Goal: Task Accomplishment & Management: Use online tool/utility

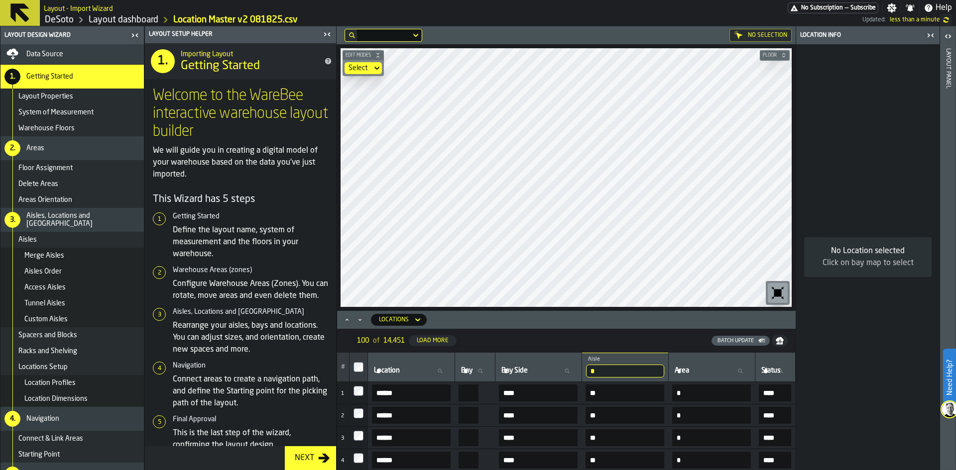
click at [360, 316] on icon "Minimize" at bounding box center [360, 320] width 10 height 10
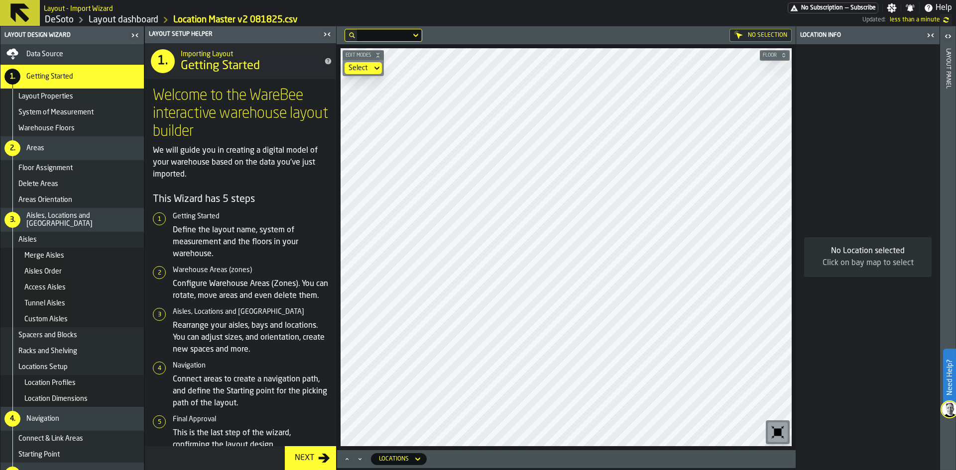
click at [422, 465] on div "No Selection Edit Modes Select Floor Locations" at bounding box center [565, 248] width 459 height 444
click at [325, 33] on icon "button-toggle-Close me" at bounding box center [325, 34] width 2 height 3
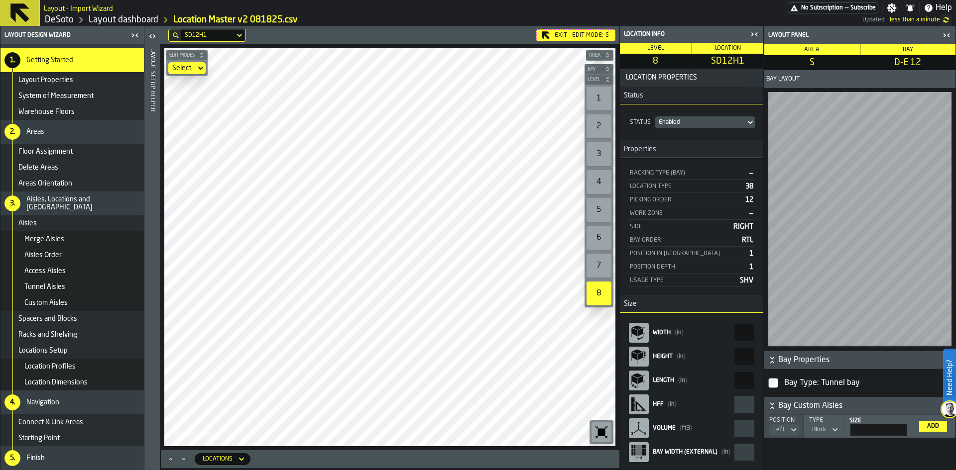
scroll to position [2, 0]
click at [52, 360] on div "Location Profiles" at bounding box center [71, 367] width 143 height 16
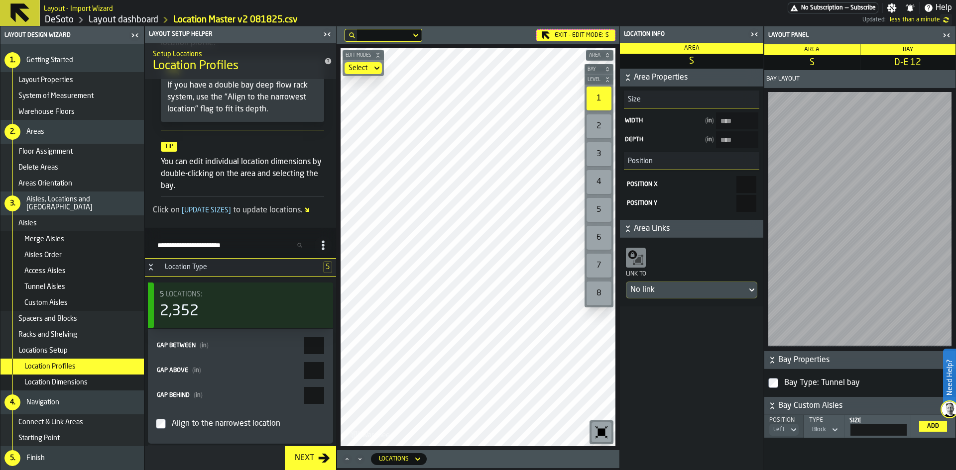
scroll to position [50, 0]
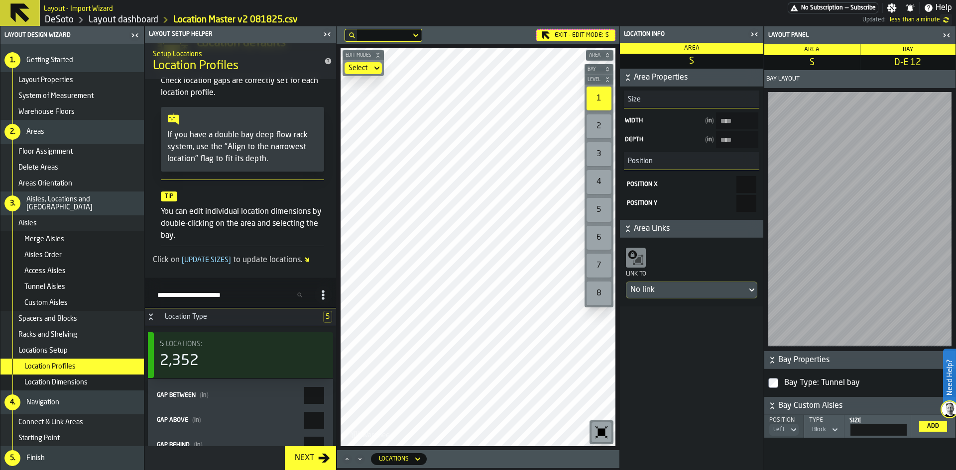
click at [296, 293] on icon "title-section-[object Object]" at bounding box center [299, 295] width 6 height 6
click at [294, 293] on input "Search Profiles (by type)" at bounding box center [231, 295] width 157 height 13
click at [254, 298] on input "Search Profiles (by type)" at bounding box center [231, 295] width 157 height 13
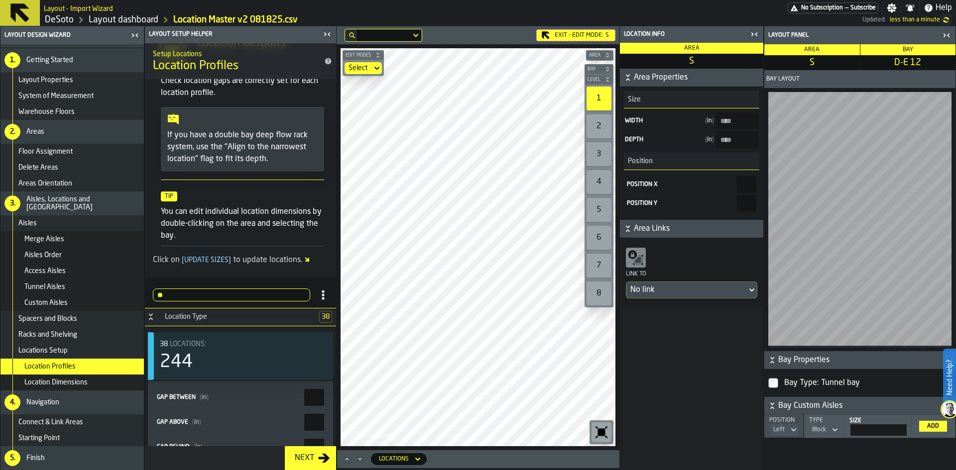
type input "**"
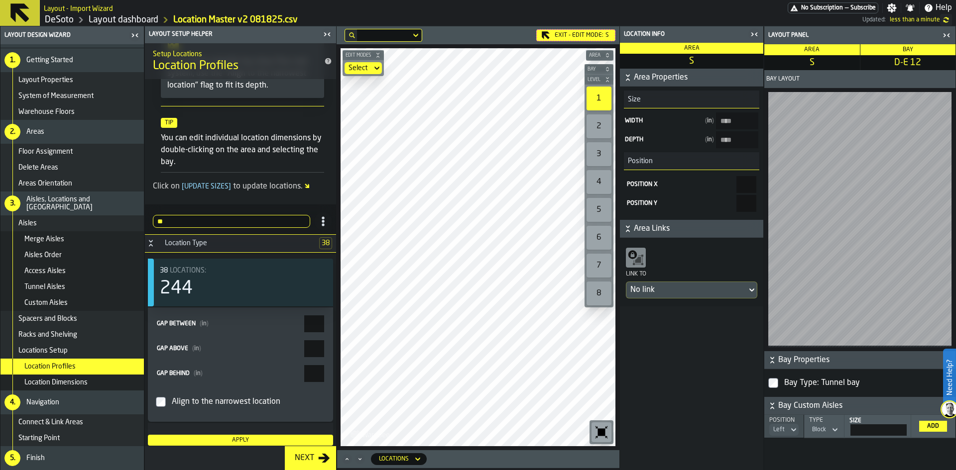
scroll to position [137, 0]
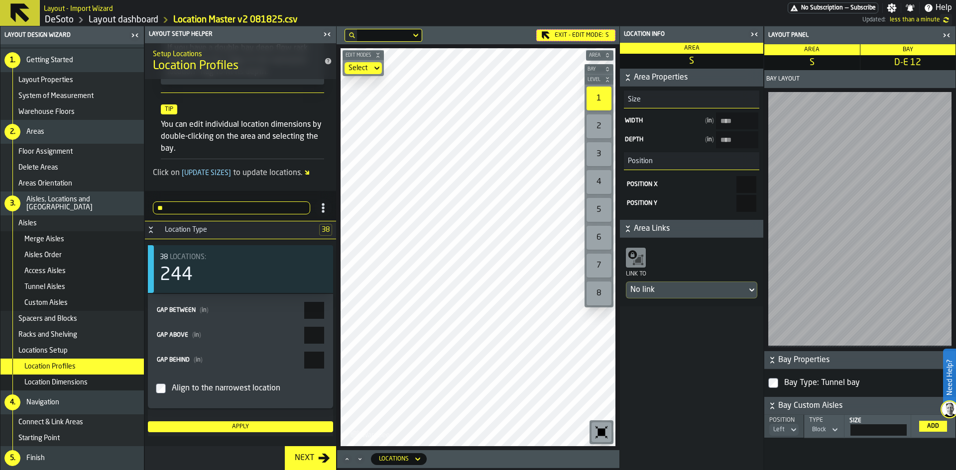
drag, startPoint x: 301, startPoint y: 312, endPoint x: 329, endPoint y: 312, distance: 27.9
click at [329, 312] on div "Gap between ( in ) * Gap above ( in ) * Gap behind ( in ) * Align to the narrow…" at bounding box center [240, 351] width 185 height 114
type input "*"
drag, startPoint x: 308, startPoint y: 337, endPoint x: 332, endPoint y: 336, distance: 23.9
click at [332, 336] on ul "38 Locations: 244 Gap between ( in ) * Gap above ( in ) * Gap behind ( in ) * A…" at bounding box center [240, 342] width 191 height 205
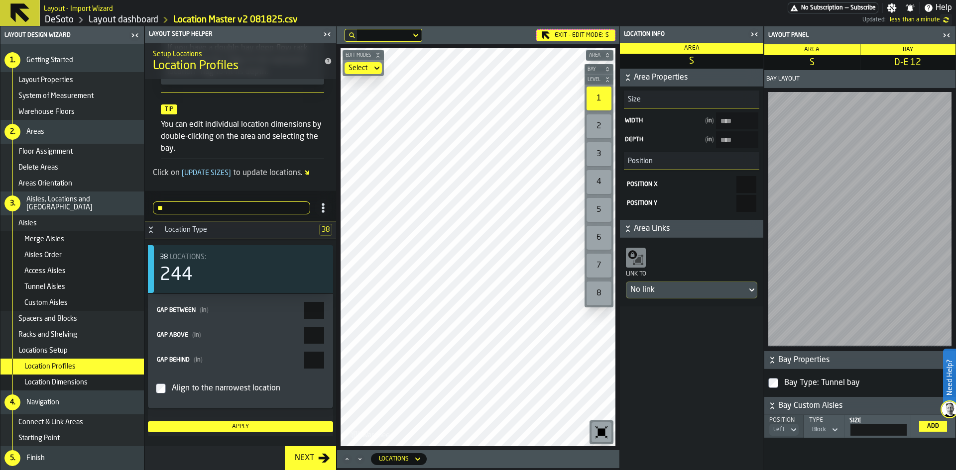
type input "*"
click at [267, 427] on div "Apply" at bounding box center [240, 427] width 177 height 7
type input "****"
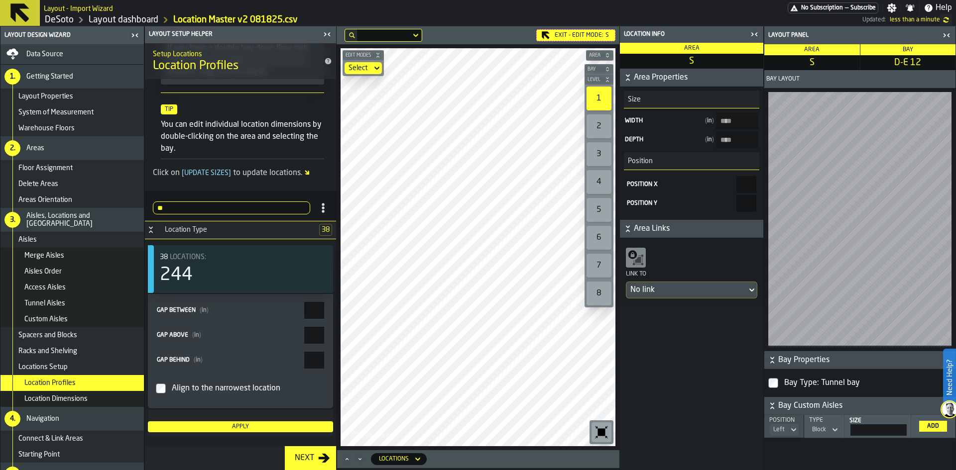
click at [63, 53] on span "Data Source" at bounding box center [44, 54] width 37 height 8
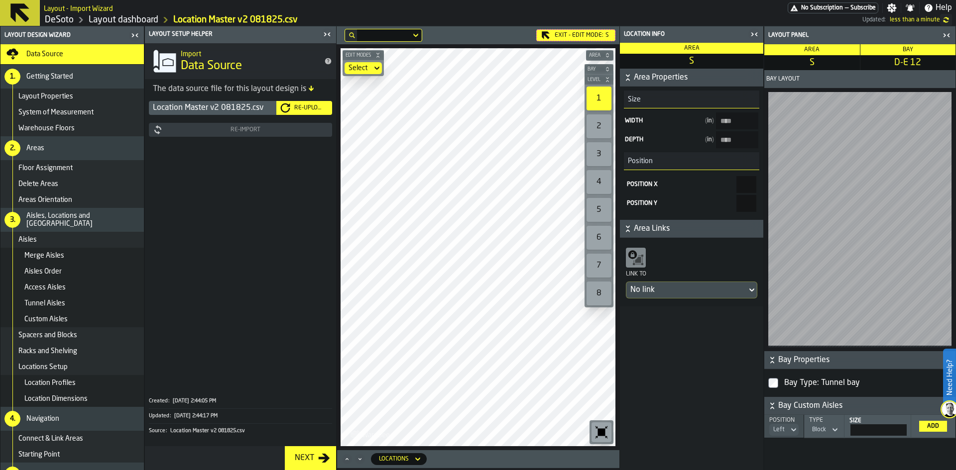
click at [322, 105] on div "Re-Upload" at bounding box center [309, 108] width 38 height 7
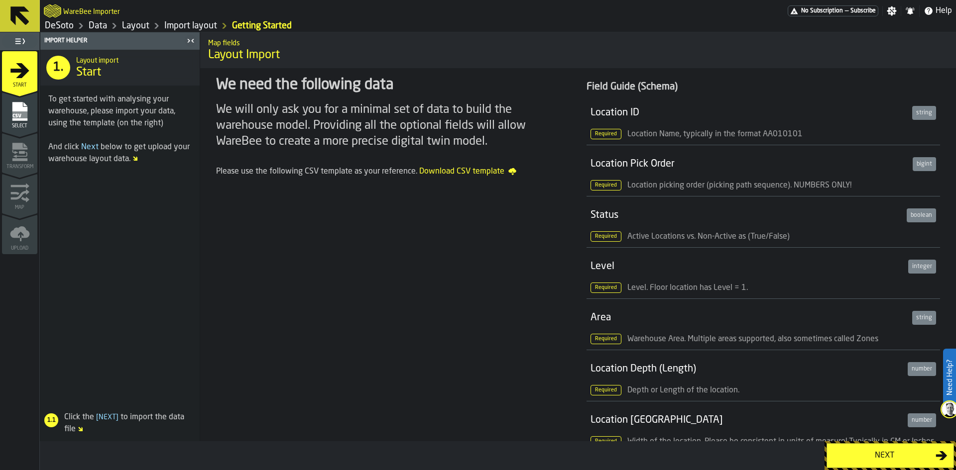
click at [865, 456] on div "Next" at bounding box center [884, 456] width 103 height 12
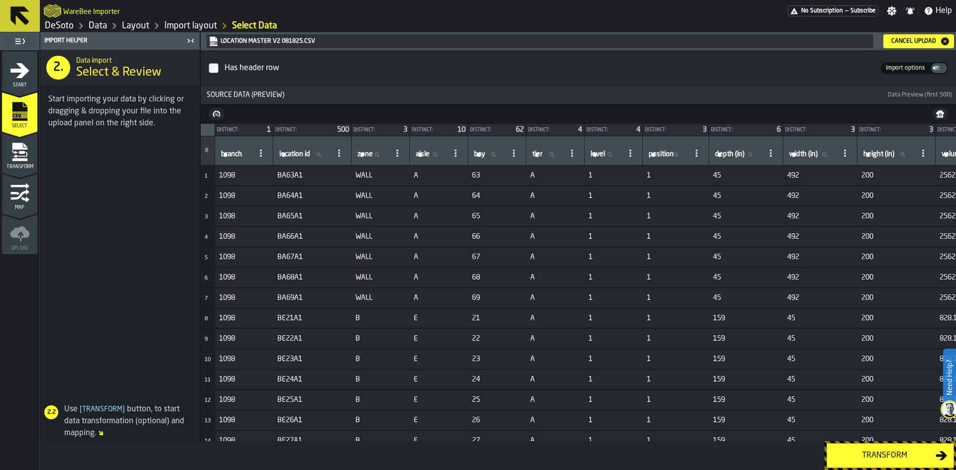
click at [859, 448] on button "Transform" at bounding box center [889, 455] width 127 height 25
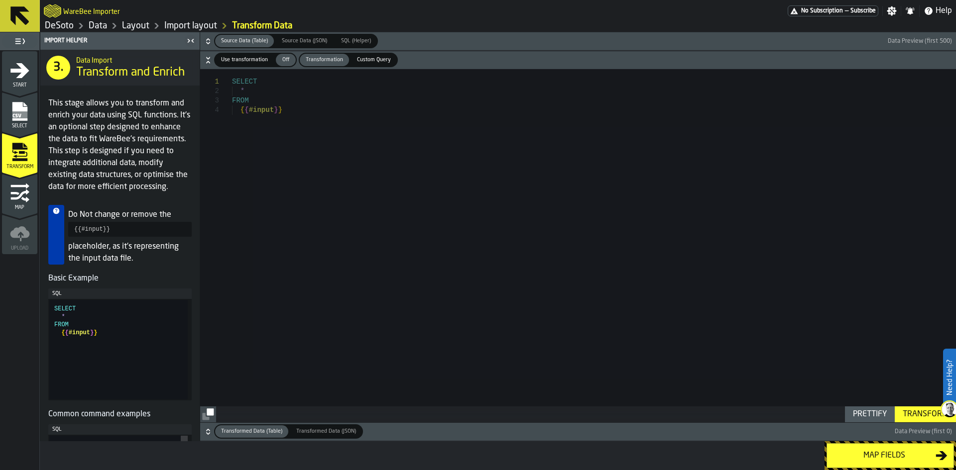
click at [871, 459] on div "Map fields" at bounding box center [884, 456] width 103 height 12
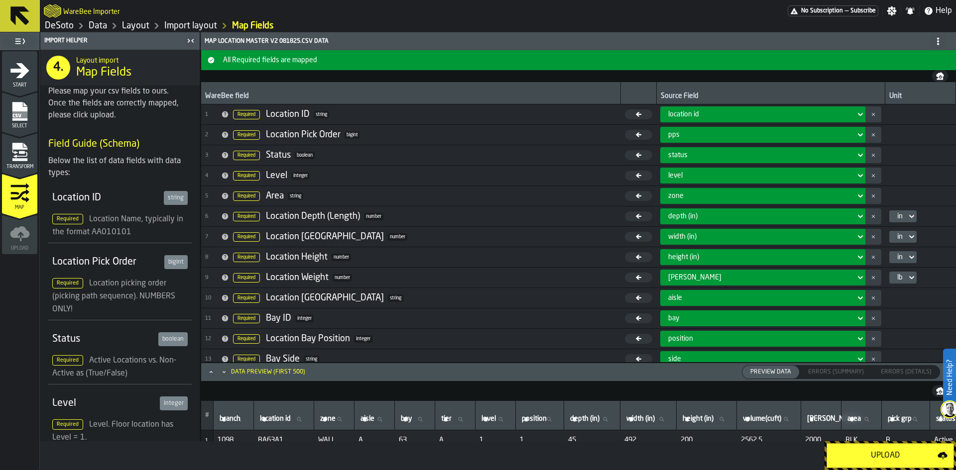
click at [871, 454] on div "Upload" at bounding box center [885, 456] width 105 height 12
